Goal: Task Accomplishment & Management: Use online tool/utility

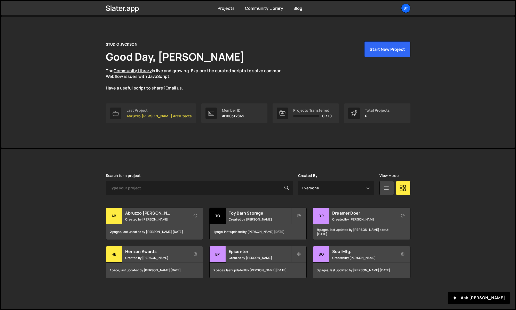
click at [133, 115] on p "Abruzzo [PERSON_NAME] Architects" at bounding box center [159, 116] width 66 height 4
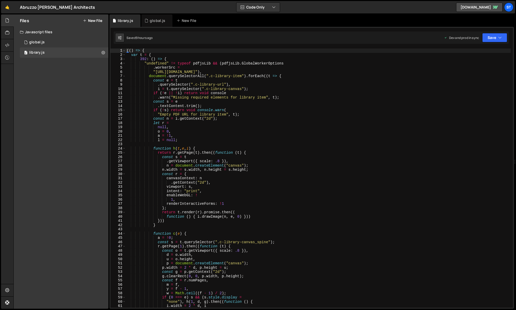
click at [331, 157] on div "(( ) => { var t = { 392 : ( ) => { "undefined" != typeof pdfjsLib && ( pdfjsLib…" at bounding box center [318, 183] width 385 height 268
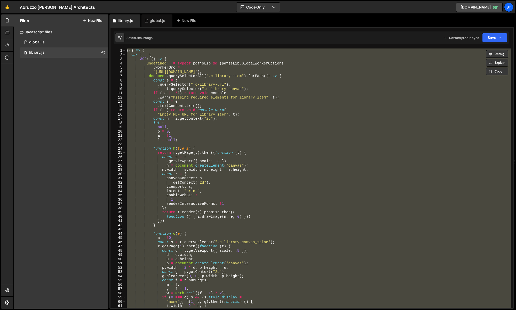
paste textarea "//# sourceMappingURL=[DOMAIN_NAME]"
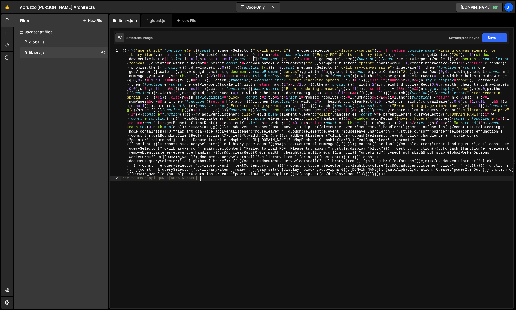
type textarea ""use strict";"
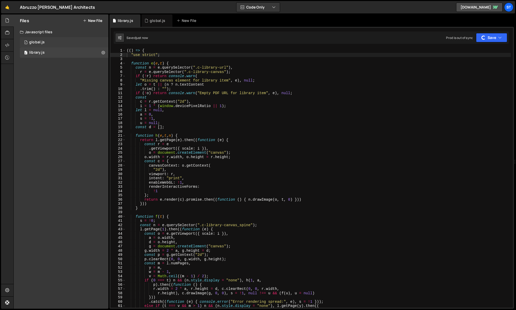
click at [57, 43] on div "1 global.js 0" at bounding box center [64, 42] width 89 height 10
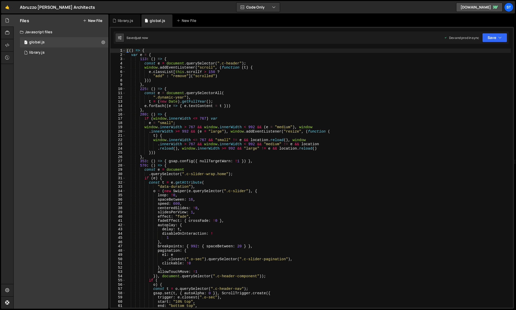
click at [361, 169] on div "(( ) => { var e = { 113 : ( ) => { const e = document . querySelector ( ".c-hea…" at bounding box center [318, 183] width 385 height 268
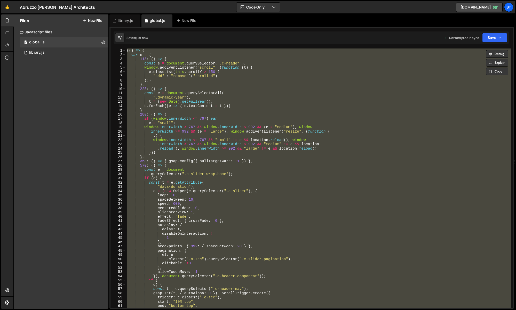
paste textarea "//# sourceMappingURL=global.js.map"
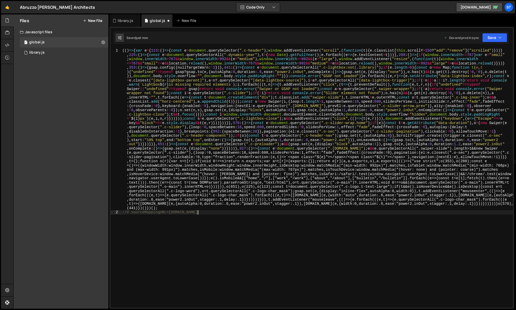
type textarea "var e = {"
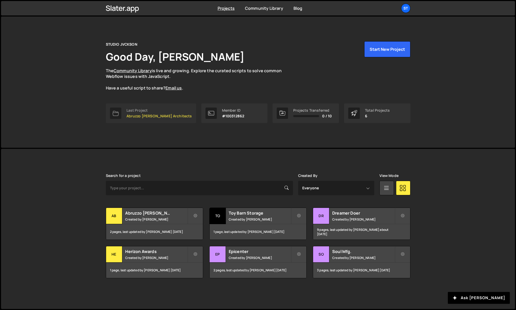
click at [154, 119] on link "Last Project Abruzzo Bodziak Architects" at bounding box center [151, 113] width 90 height 20
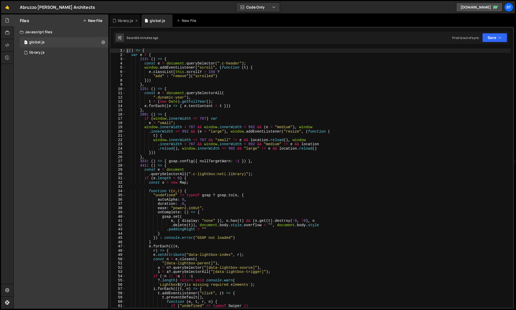
click at [128, 18] on div "library.js" at bounding box center [124, 20] width 31 height 12
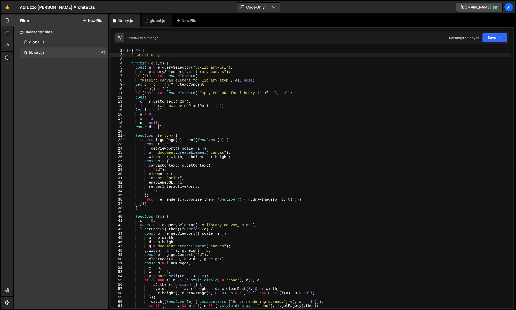
click at [222, 121] on div "(( ) => { "use strict" ; function e ( e , t ) { const n = e . querySelector ( "…" at bounding box center [318, 183] width 385 height 268
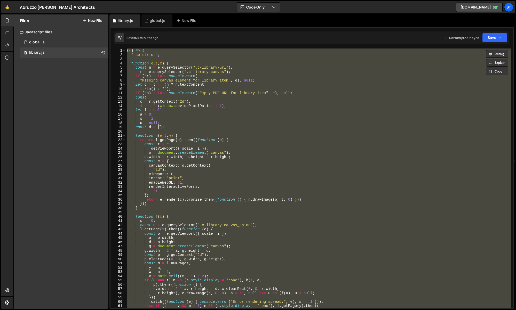
paste textarea
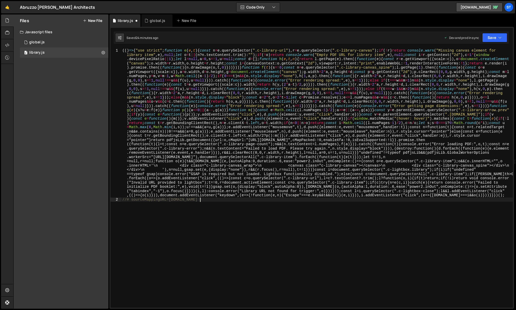
type textarea ""use strict";"
